Goal: Find specific page/section: Find specific page/section

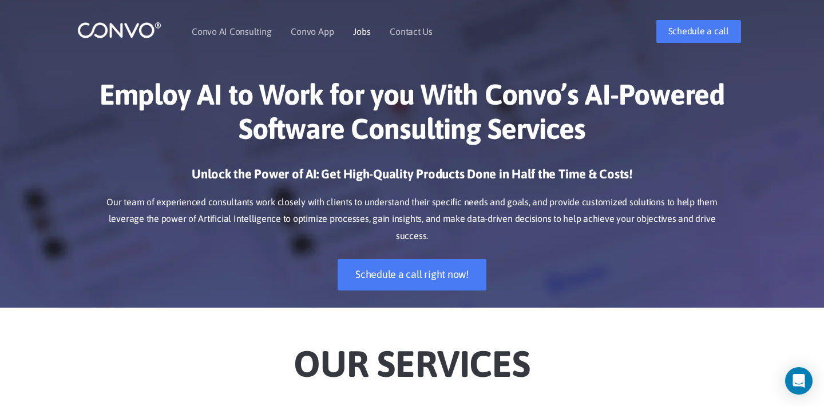
click at [363, 27] on link "Jobs" at bounding box center [361, 31] width 17 height 9
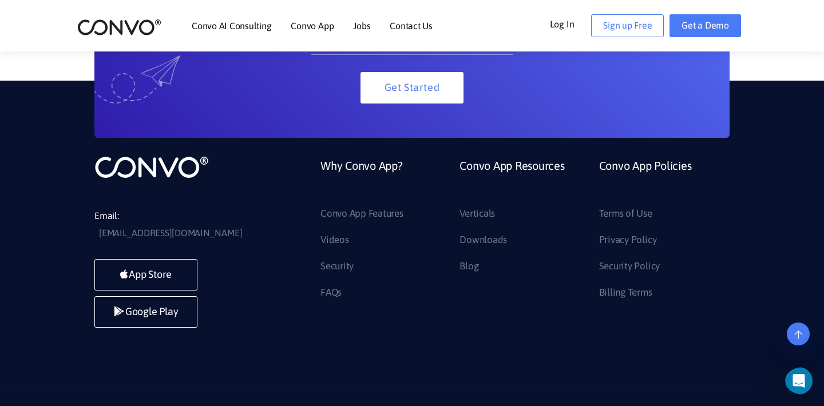
scroll to position [1403, 0]
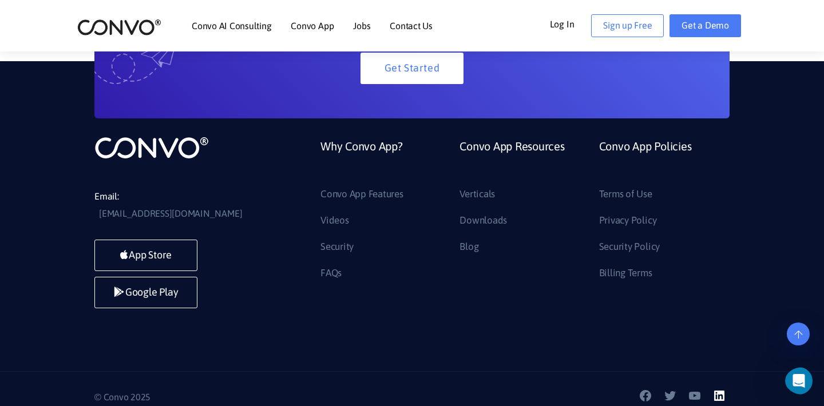
click at [722, 389] on icon at bounding box center [719, 396] width 14 height 14
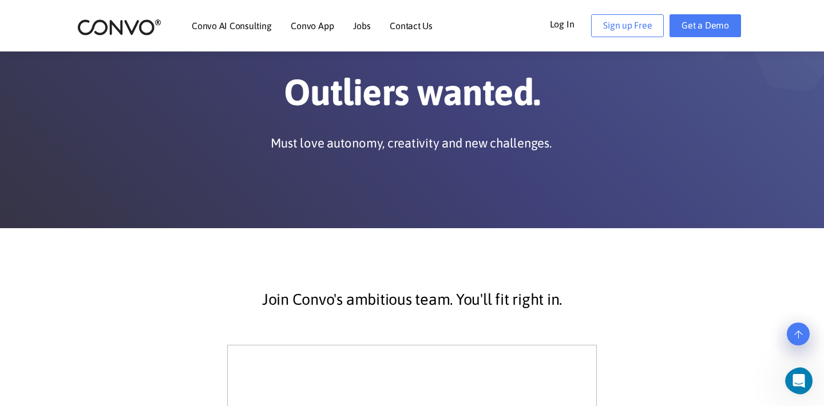
scroll to position [0, 0]
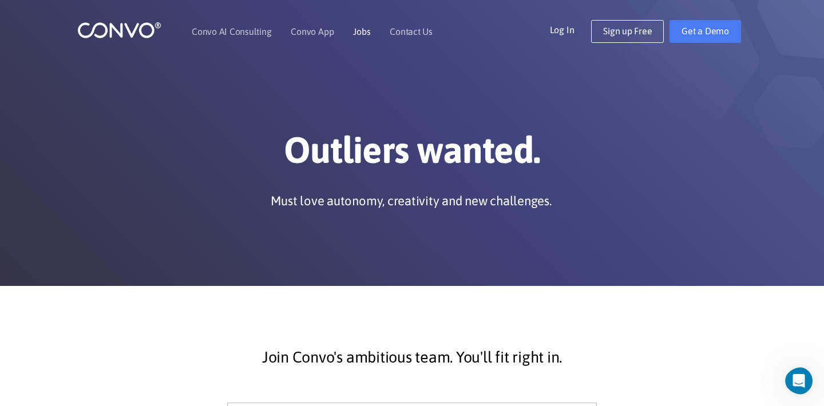
click at [361, 38] on li "Jobs" at bounding box center [361, 31] width 17 height 49
click at [362, 29] on link "Jobs" at bounding box center [361, 31] width 17 height 9
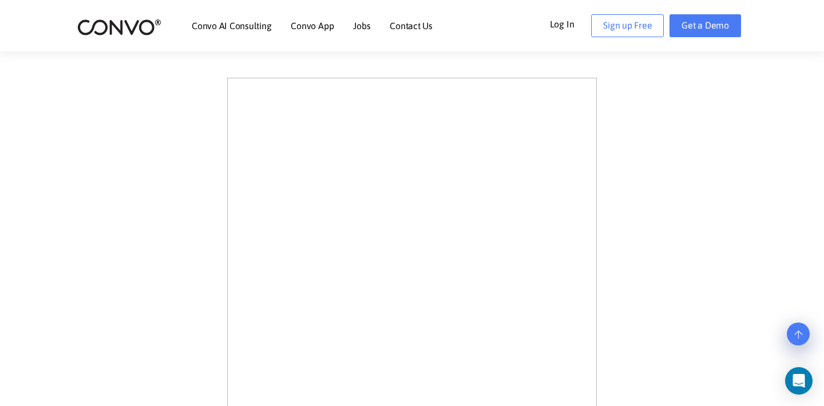
scroll to position [329, 0]
